Goal: Check status: Check status

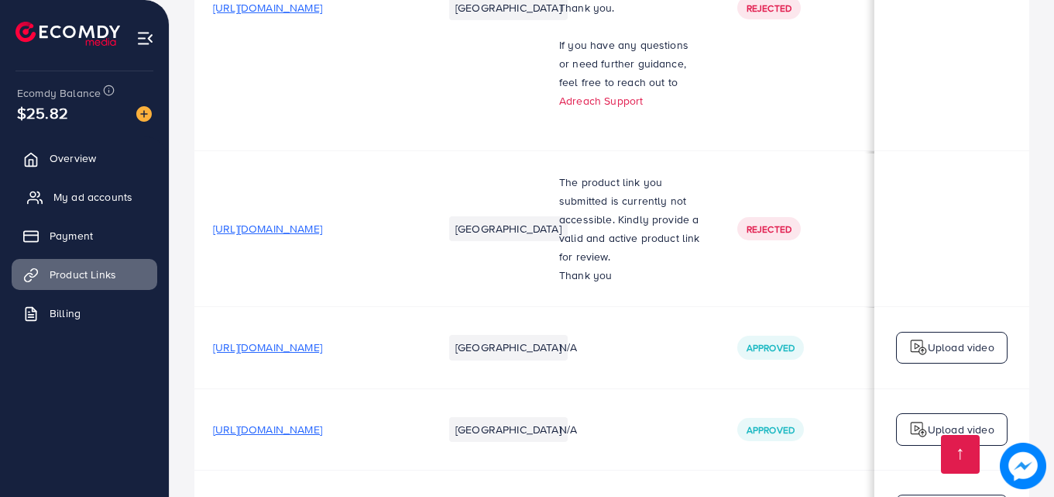
click at [80, 186] on link "My ad accounts" at bounding box center [85, 196] width 146 height 31
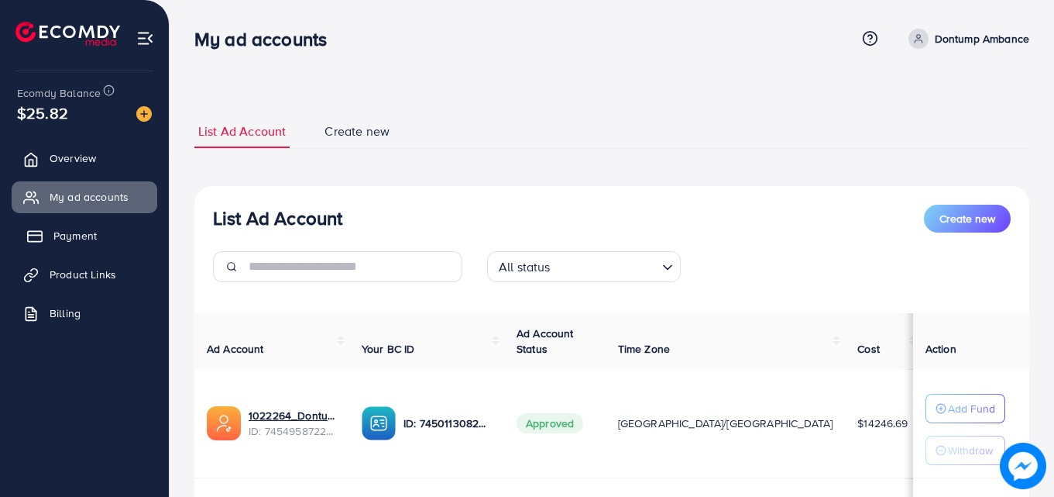
click at [89, 235] on span "Payment" at bounding box center [74, 235] width 43 height 15
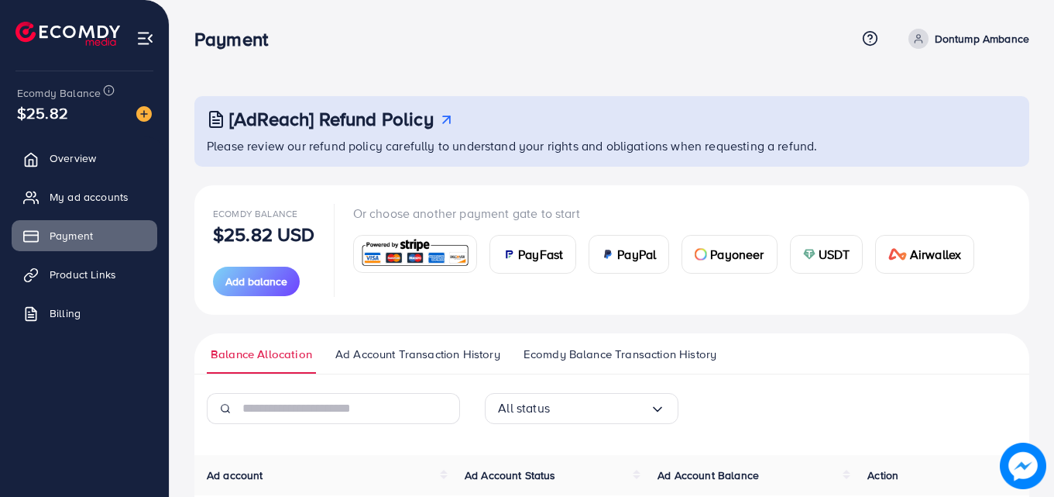
click at [543, 358] on span "Ecomdy Balance Transaction History" at bounding box center [620, 353] width 193 height 17
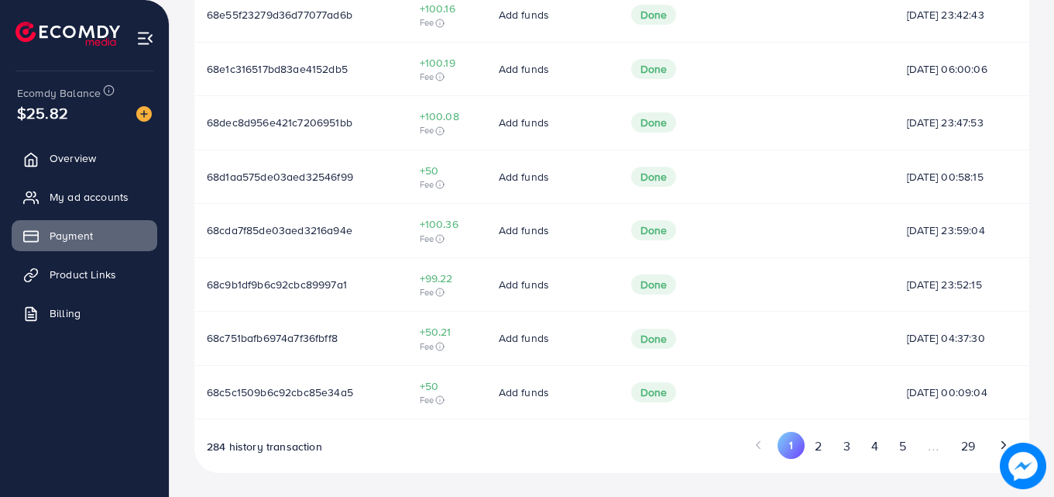
scroll to position [603, 0]
click at [969, 446] on button "29" at bounding box center [967, 445] width 35 height 29
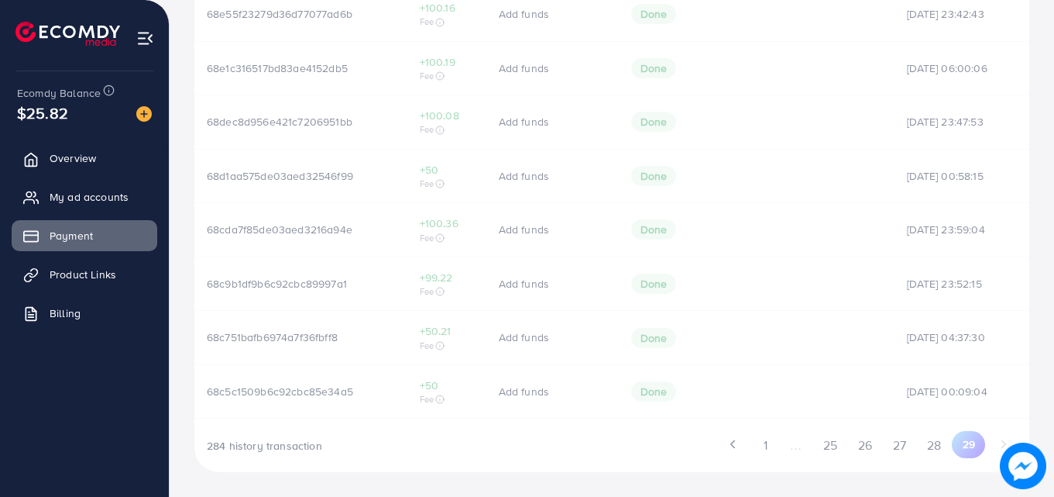
scroll to position [280, 0]
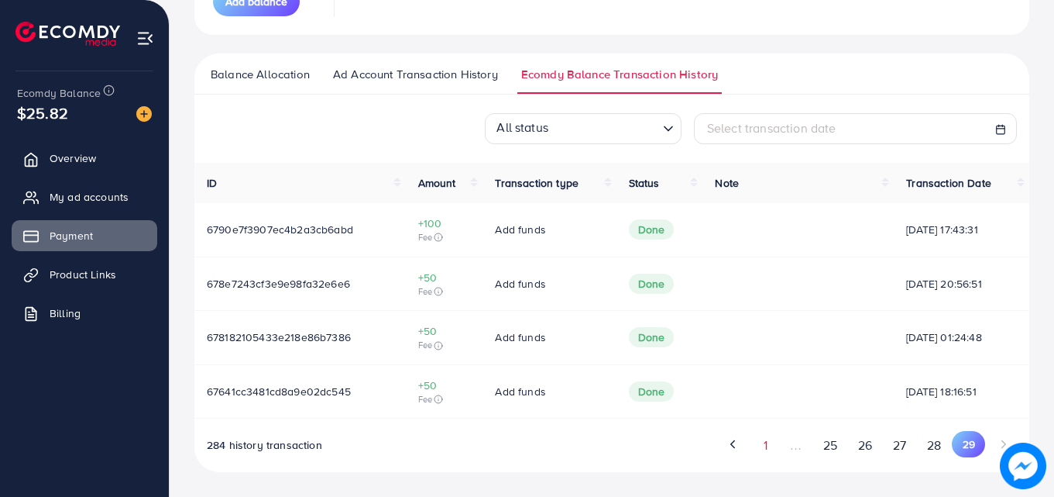
click at [762, 447] on button "1" at bounding box center [765, 445] width 27 height 29
